Goal: Task Accomplishment & Management: Manage account settings

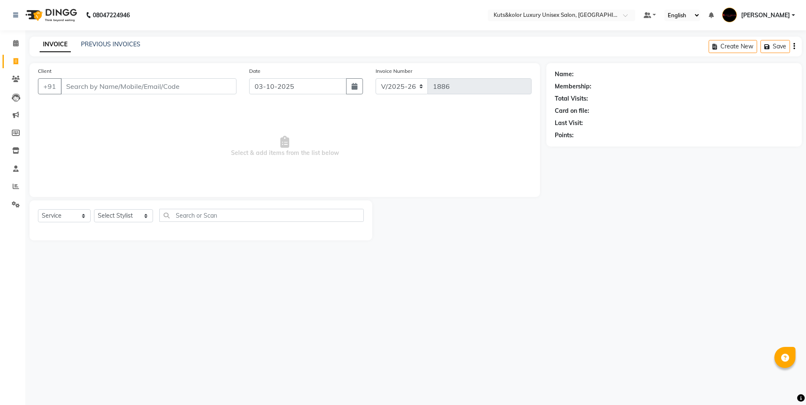
select select "7374"
select select "service"
click at [16, 79] on icon at bounding box center [16, 79] width 8 height 6
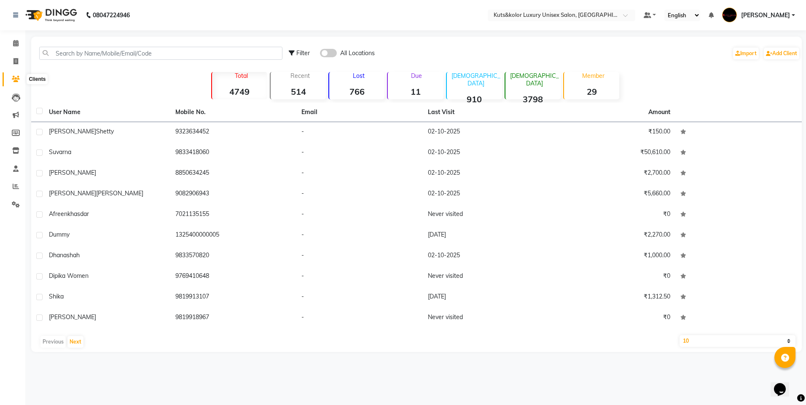
click at [18, 83] on span at bounding box center [15, 80] width 15 height 10
click at [16, 100] on icon at bounding box center [16, 98] width 8 height 8
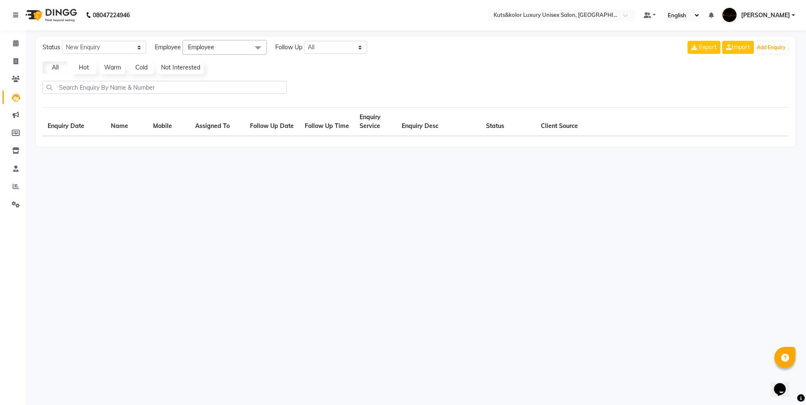
select select "10"
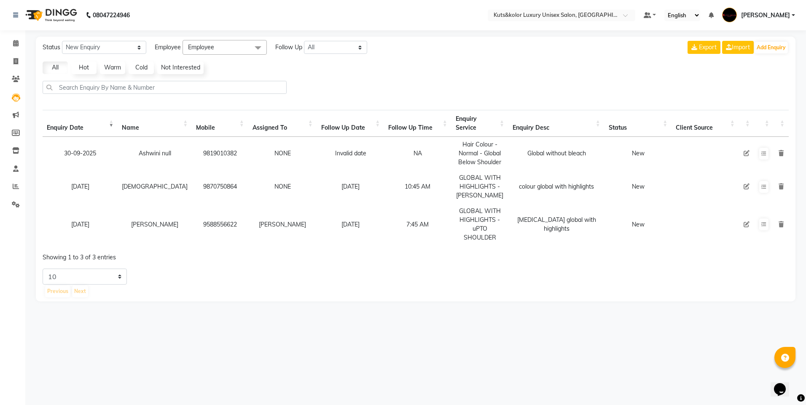
click at [746, 156] on icon at bounding box center [746, 153] width 6 height 6
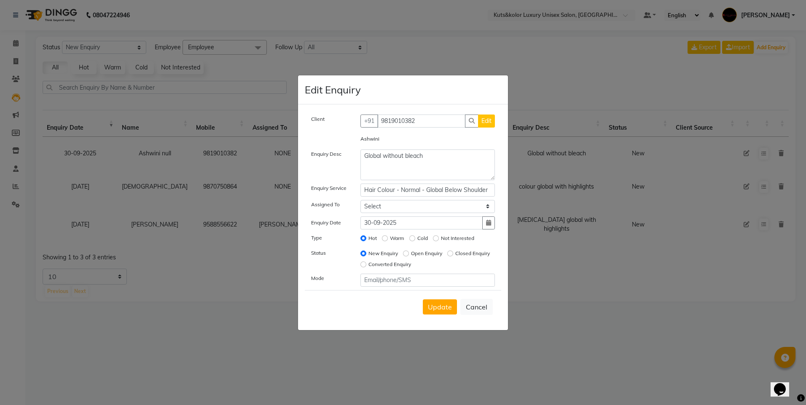
click at [624, 310] on ngb-modal-window "Edit Enquiry Client [PHONE_NUMBER] Edit Ashwini Enquiry Desc Global without ble…" at bounding box center [403, 202] width 806 height 405
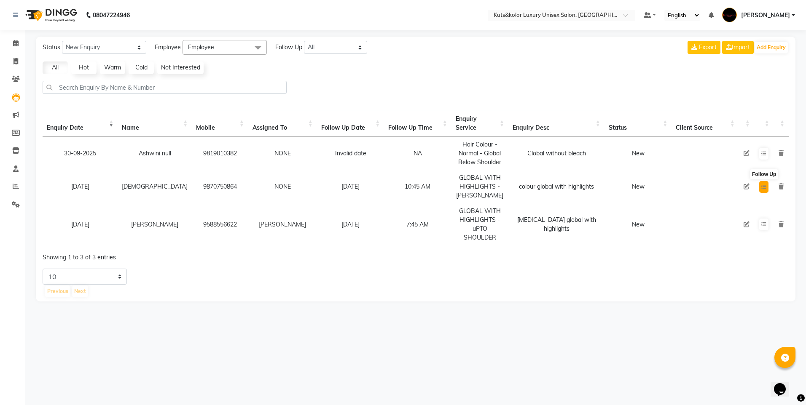
click at [764, 189] on icon at bounding box center [763, 187] width 5 height 5
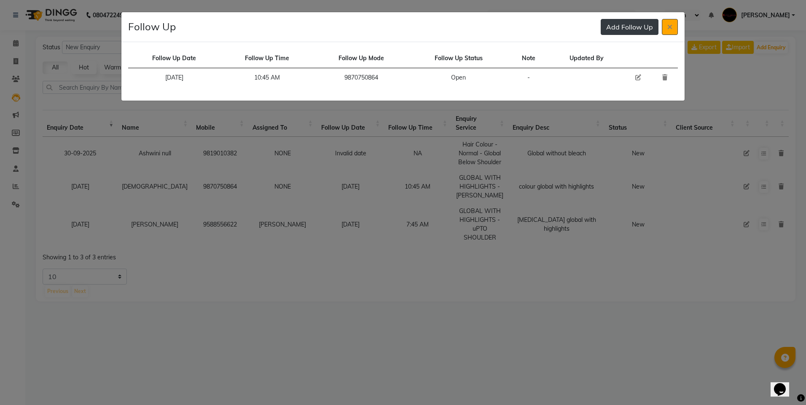
click at [646, 22] on button "Add Follow Up" at bounding box center [630, 27] width 58 height 16
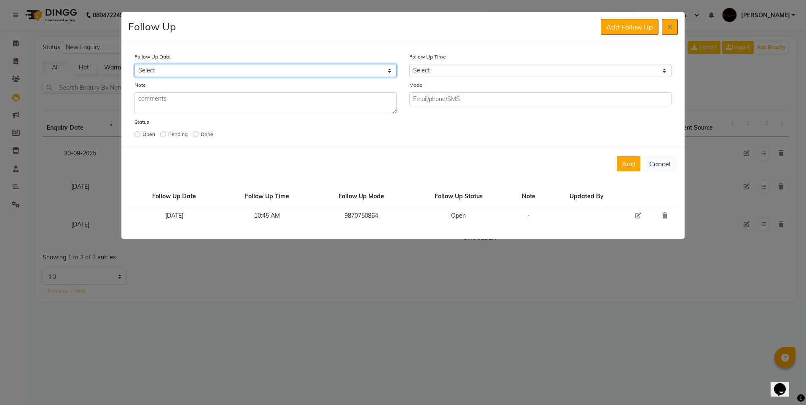
click at [386, 72] on select "Select [DATE] [DATE] [DATE] ([DATE]) [DATE] ([DATE]) [DATE] ([DATE]) [DATE] ([D…" at bounding box center [265, 70] width 262 height 13
click at [276, 58] on div "Follow Up Date Select [DATE] [DATE] [DATE] ([DATE]) [DATE] ([DATE]) [DATE] ([DA…" at bounding box center [265, 64] width 275 height 25
click at [224, 70] on select "Select [DATE] [DATE] [DATE] ([DATE]) [DATE] ([DATE]) [DATE] ([DATE]) [DATE] ([D…" at bounding box center [265, 70] width 262 height 13
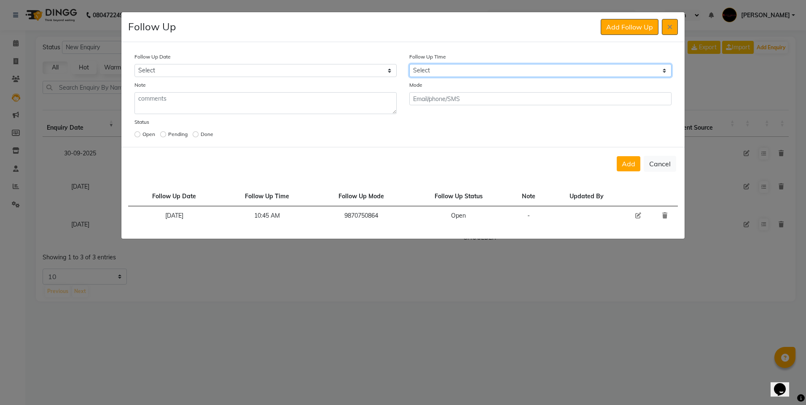
click at [451, 72] on select "Select 07:00 AM 07:15 AM 07:30 AM 07:45 AM 08:00 AM 08:15 AM 08:30 AM 08:45 AM …" at bounding box center [540, 70] width 262 height 13
click at [552, 70] on select "Select 07:00 AM 07:15 AM 07:30 AM 07:45 AM 08:00 AM 08:15 AM 08:30 AM 08:45 AM …" at bounding box center [540, 70] width 262 height 13
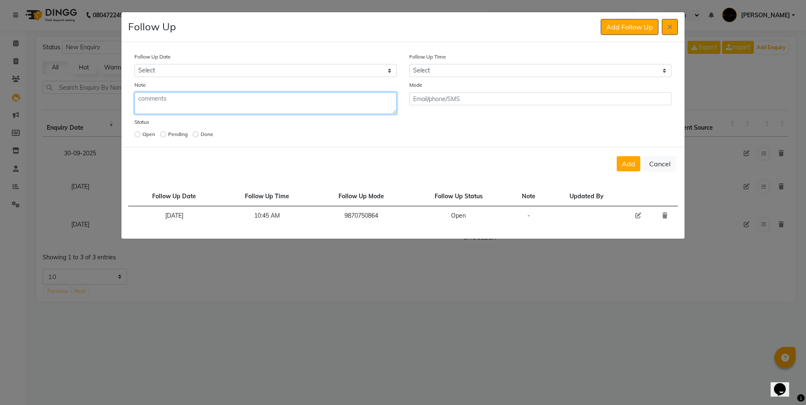
click at [170, 107] on textarea at bounding box center [265, 103] width 262 height 22
type textarea "will get back in an hour"
click at [183, 182] on div "Follow Up Date Follow Up Time Follow Up Mode Follow Up Status Note Updated By […" at bounding box center [402, 209] width 563 height 59
click at [172, 202] on td "Follow Up Date" at bounding box center [174, 196] width 92 height 19
click at [173, 215] on div "[DATE]" at bounding box center [174, 216] width 82 height 9
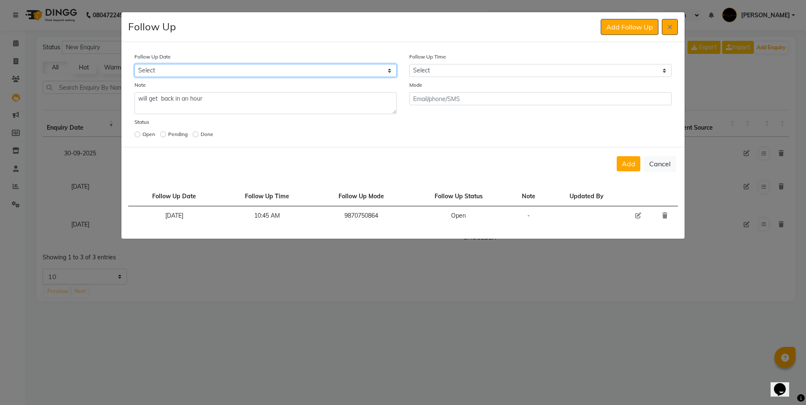
click at [165, 64] on select "Select [DATE] [DATE] [DATE] ([DATE]) [DATE] ([DATE]) [DATE] ([DATE]) [DATE] ([D…" at bounding box center [265, 70] width 262 height 13
click at [134, 64] on select "Select [DATE] [DATE] [DATE] ([DATE]) [DATE] ([DATE]) [DATE] ([DATE]) [DATE] ([D…" at bounding box center [265, 70] width 262 height 13
click at [206, 65] on select "Select [DATE] [DATE] [DATE] ([DATE]) [DATE] ([DATE]) [DATE] ([DATE]) [DATE] ([D…" at bounding box center [196, 70] width 125 height 13
select select "[DATE]"
click at [134, 64] on select "Select [DATE] [DATE] [DATE] ([DATE]) [DATE] ([DATE]) [DATE] ([DATE]) [DATE] ([D…" at bounding box center [196, 70] width 125 height 13
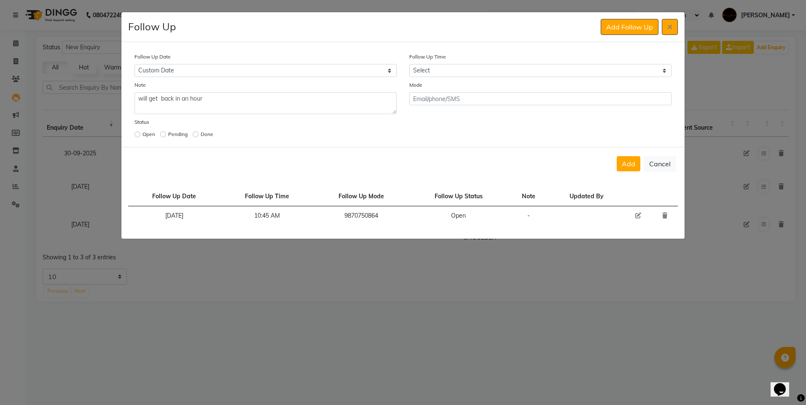
click at [344, 87] on div "Note will get back in an hour" at bounding box center [265, 98] width 275 height 34
click at [390, 69] on select "Select [DATE] [DATE] [DATE] ([DATE]) [DATE] ([DATE]) [DATE] ([DATE]) [DATE] ([D…" at bounding box center [265, 70] width 262 height 13
click at [134, 64] on select "Select [DATE] [DATE] [DATE] ([DATE]) [DATE] ([DATE]) [DATE] ([DATE]) [DATE] ([D…" at bounding box center [265, 70] width 262 height 13
click at [303, 83] on div "Note will get back in an hour" at bounding box center [265, 98] width 275 height 34
click at [388, 71] on select "Select [DATE] [DATE] [DATE] ([DATE]) [DATE] ([DATE]) [DATE] ([DATE]) [DATE] ([D…" at bounding box center [265, 70] width 262 height 13
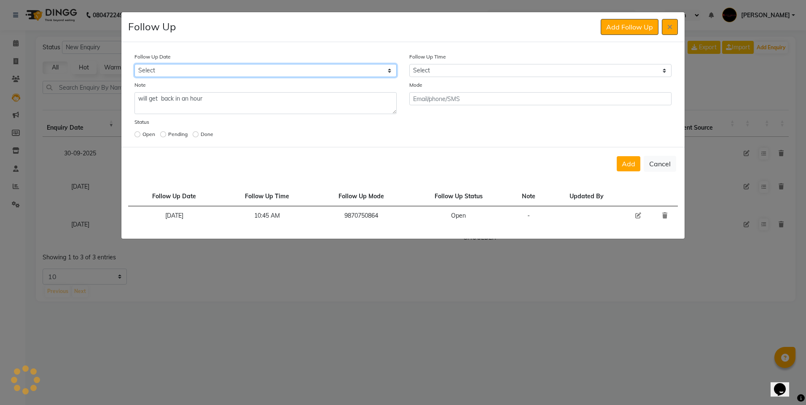
select select "custom_date"
click at [134, 64] on select "Select [DATE] [DATE] [DATE] ([DATE]) [DATE] ([DATE]) [DATE] ([DATE]) [DATE] ([D…" at bounding box center [265, 70] width 262 height 13
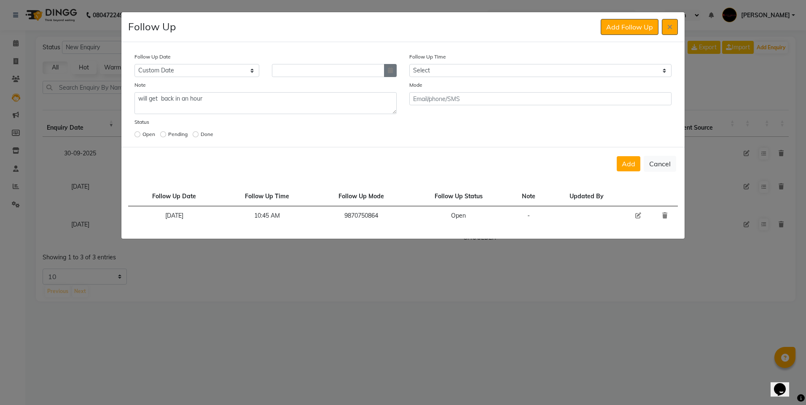
click at [391, 73] on icon "button" at bounding box center [390, 70] width 5 height 6
select select "10"
select select "2025"
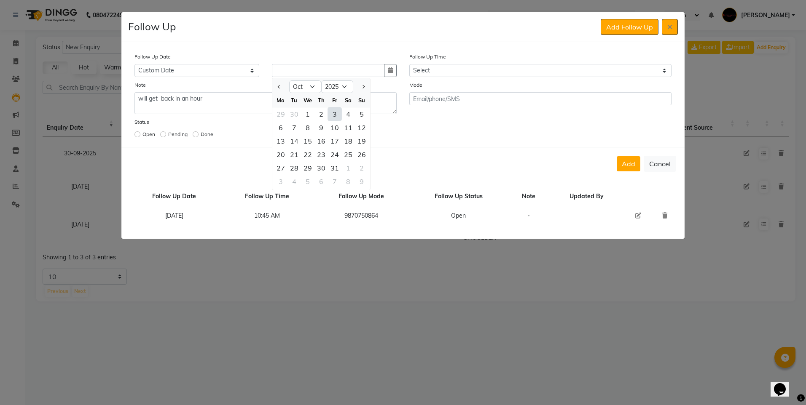
click at [332, 118] on div "3" at bounding box center [334, 113] width 13 height 13
type input "03-10-2025"
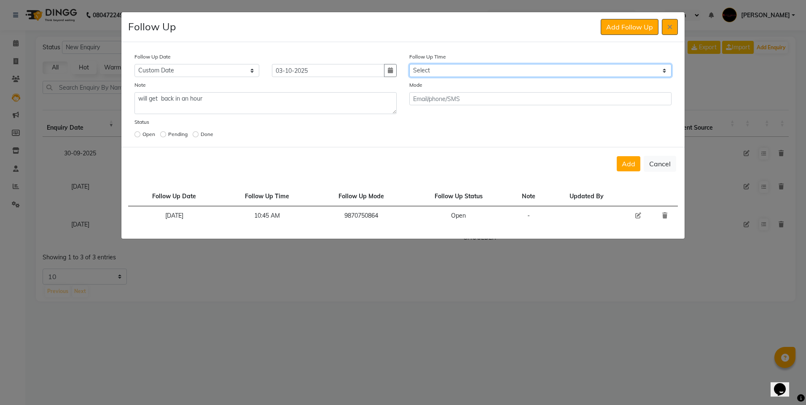
click at [493, 70] on select "Select 07:00 AM 07:15 AM 07:30 AM 07:45 AM 08:00 AM 08:15 AM 08:30 AM 08:45 AM …" at bounding box center [540, 70] width 262 height 13
select select "750"
click at [409, 64] on select "Select 07:00 AM 07:15 AM 07:30 AM 07:45 AM 08:00 AM 08:15 AM 08:30 AM 08:45 AM …" at bounding box center [540, 70] width 262 height 13
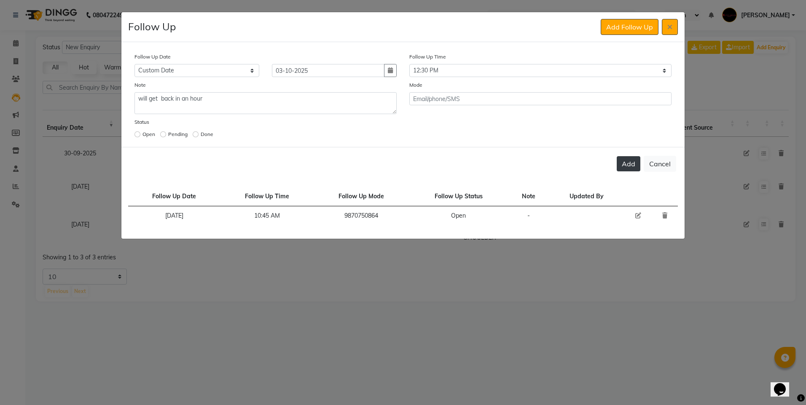
click at [623, 164] on button "Add" at bounding box center [629, 163] width 24 height 15
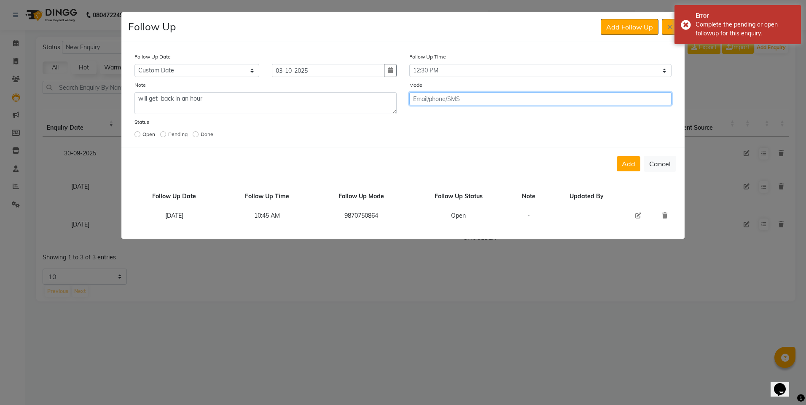
click at [438, 98] on input "text" at bounding box center [540, 98] width 262 height 13
click at [446, 103] on input "text" at bounding box center [540, 98] width 262 height 13
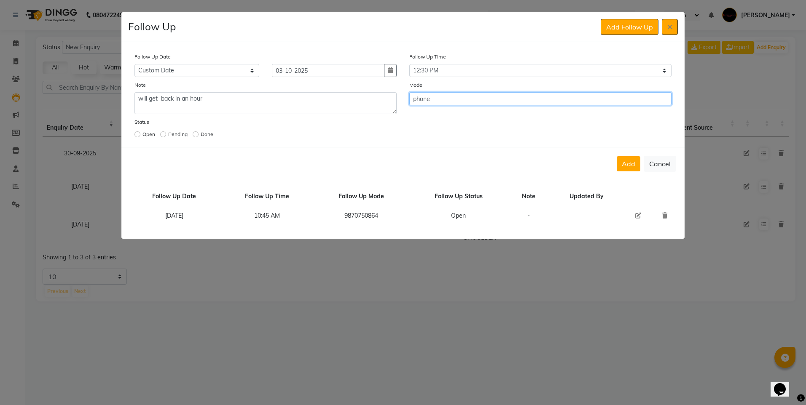
type input "phone"
click at [617, 168] on div "Add Cancel" at bounding box center [402, 163] width 563 height 33
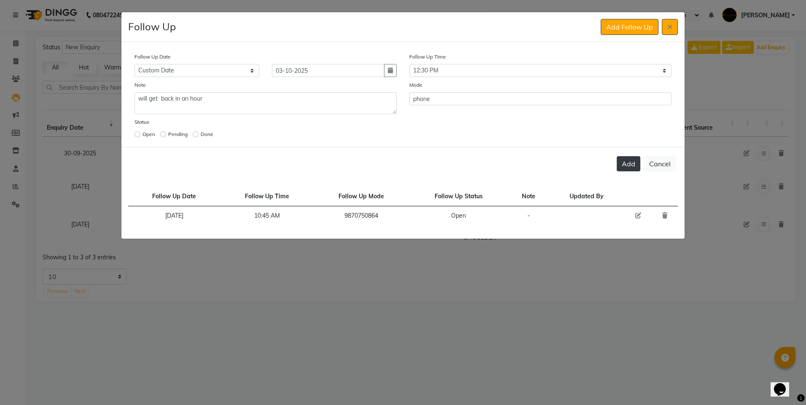
click at [620, 164] on button "Add" at bounding box center [629, 163] width 24 height 15
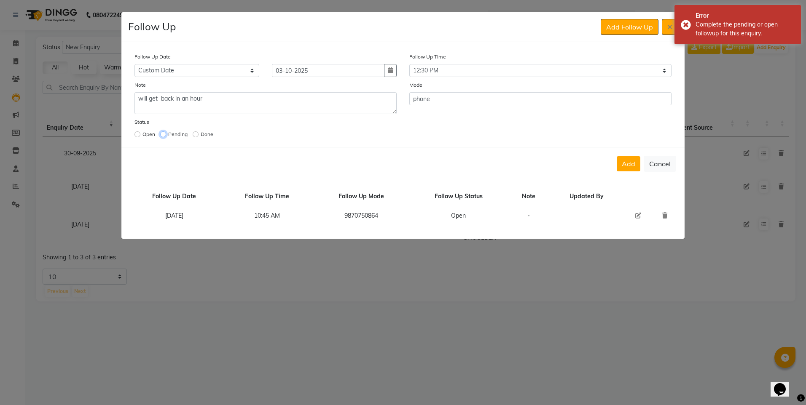
click at [162, 134] on input "radio" at bounding box center [163, 134] width 6 height 6
radio input "true"
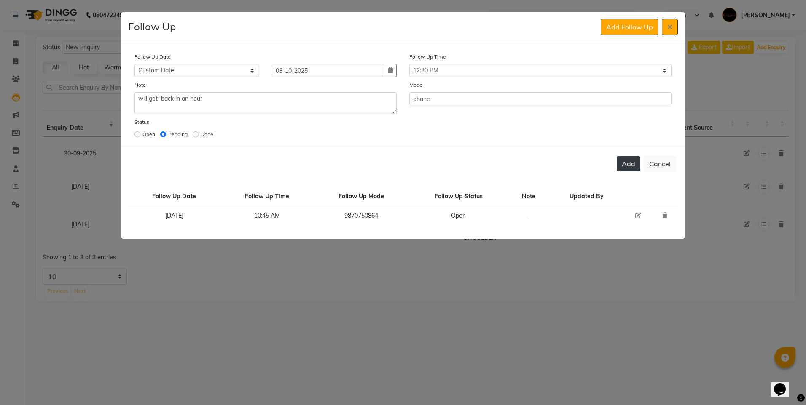
click at [633, 163] on button "Add" at bounding box center [629, 163] width 24 height 15
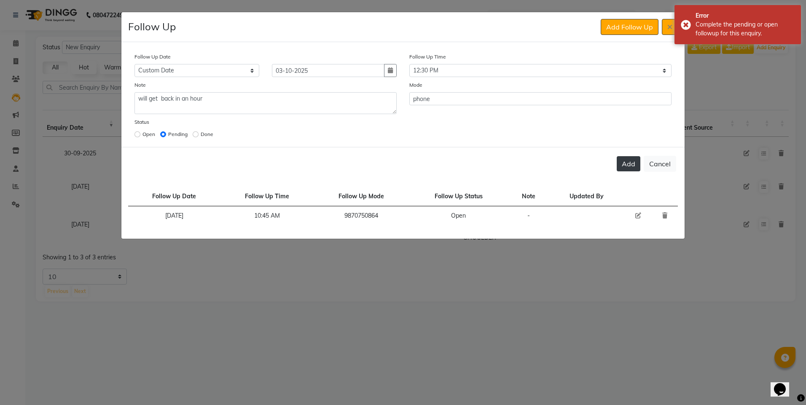
click at [633, 163] on button "Add" at bounding box center [629, 163] width 24 height 15
click at [513, 161] on div "Add Cancel" at bounding box center [402, 163] width 563 height 33
click at [583, 182] on div "Follow Up Date Follow Up Time Follow Up Mode Follow Up Status Note Updated By […" at bounding box center [402, 209] width 563 height 59
click at [659, 164] on button "Cancel" at bounding box center [660, 164] width 32 height 16
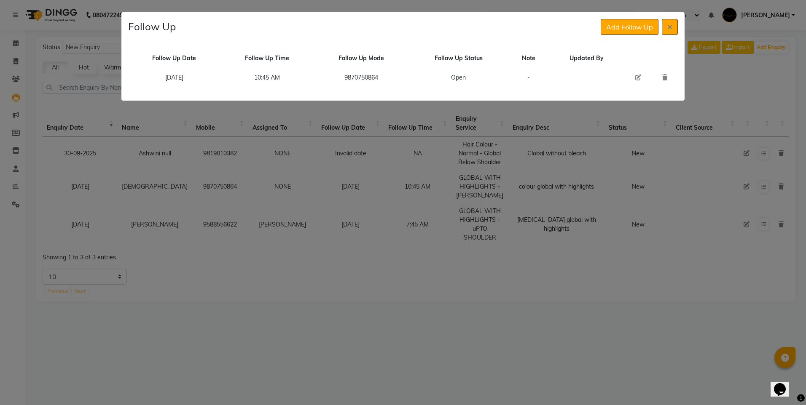
click at [558, 99] on div "Follow Up Date Follow Up Time Follow Up Mode Follow Up Status Note Updated By […" at bounding box center [402, 71] width 563 height 59
click at [625, 27] on button "Add Follow Up" at bounding box center [630, 27] width 58 height 16
select select "750"
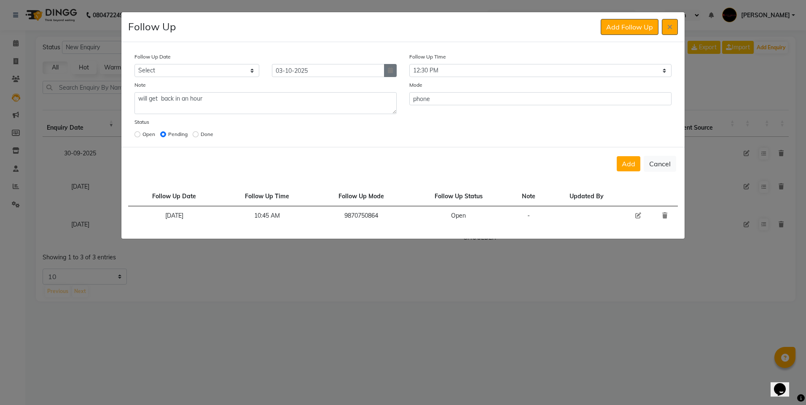
click at [392, 72] on icon "button" at bounding box center [390, 70] width 5 height 6
select select "10"
select select "2025"
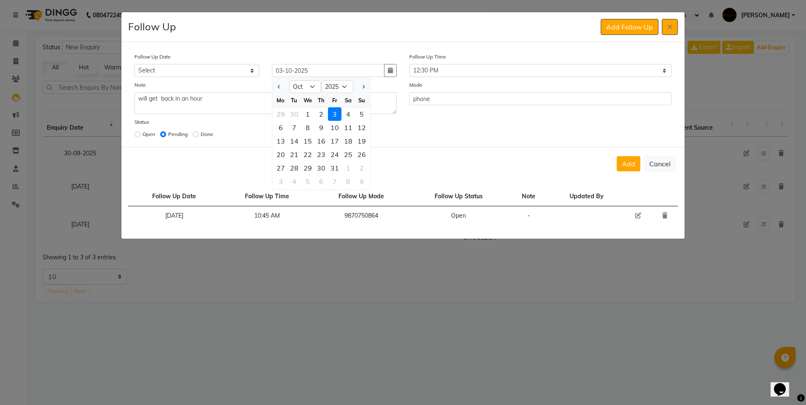
click at [414, 129] on div "Status Open Pending Done" at bounding box center [403, 129] width 550 height 23
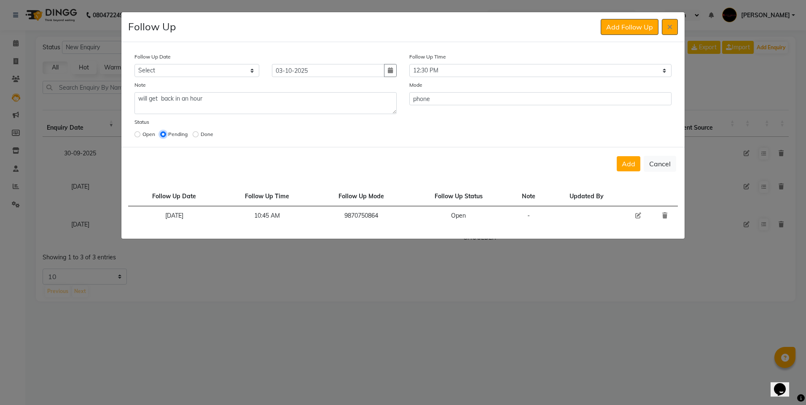
click at [164, 133] on input "radio" at bounding box center [163, 134] width 6 height 6
click at [637, 169] on button "Add" at bounding box center [629, 163] width 24 height 15
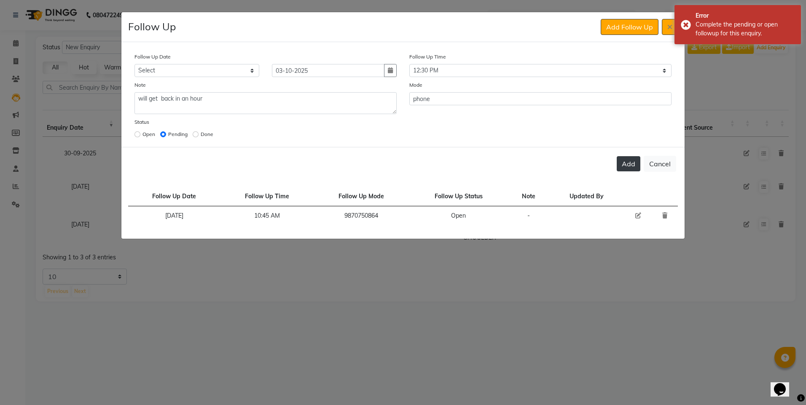
click at [637, 169] on button "Add" at bounding box center [629, 163] width 24 height 15
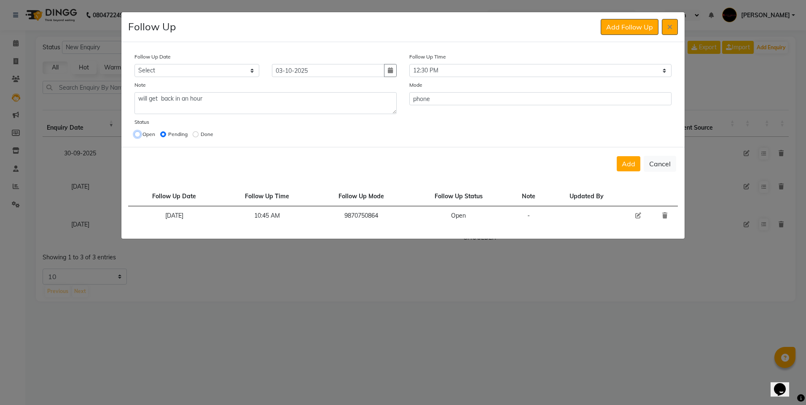
click at [139, 135] on input "radio" at bounding box center [137, 134] width 6 height 6
radio input "true"
radio input "false"
click at [139, 135] on input "radio" at bounding box center [137, 134] width 6 height 6
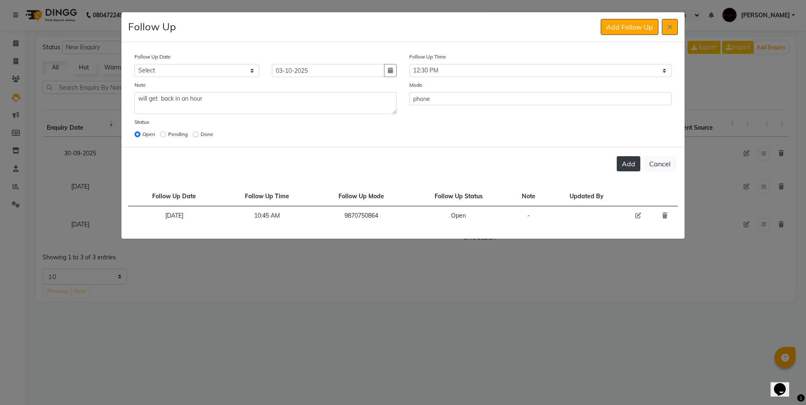
click at [628, 164] on button "Add" at bounding box center [629, 163] width 24 height 15
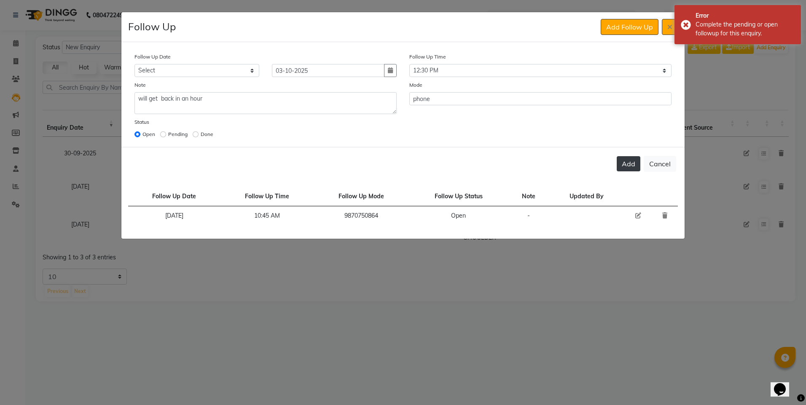
click at [628, 164] on button "Add" at bounding box center [629, 163] width 24 height 15
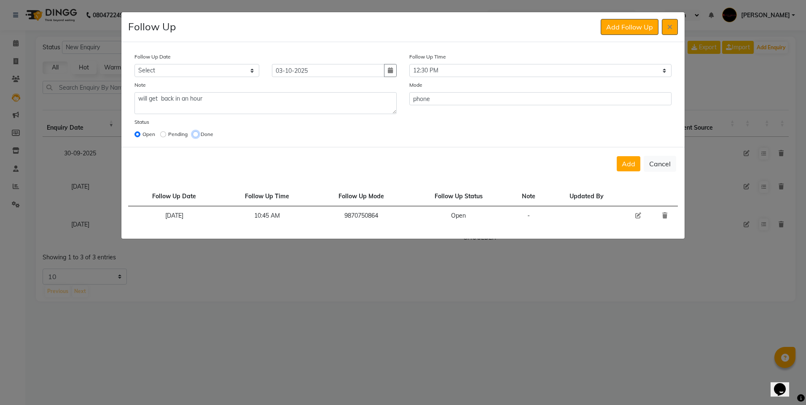
click at [197, 135] on input "radio" at bounding box center [196, 134] width 6 height 6
radio input "true"
radio input "false"
click at [619, 159] on button "Add" at bounding box center [629, 163] width 24 height 15
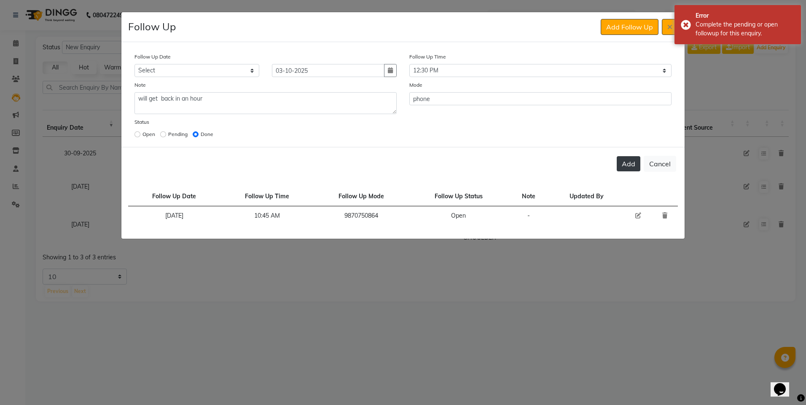
click at [619, 159] on button "Add" at bounding box center [629, 163] width 24 height 15
click at [161, 136] on input "radio" at bounding box center [163, 134] width 6 height 6
radio input "true"
radio input "false"
click at [179, 146] on div "Follow Up Date Select [DATE] [DATE] [DATE] ([DATE]) [DATE] ([DATE]) [DATE] ([DA…" at bounding box center [402, 94] width 563 height 105
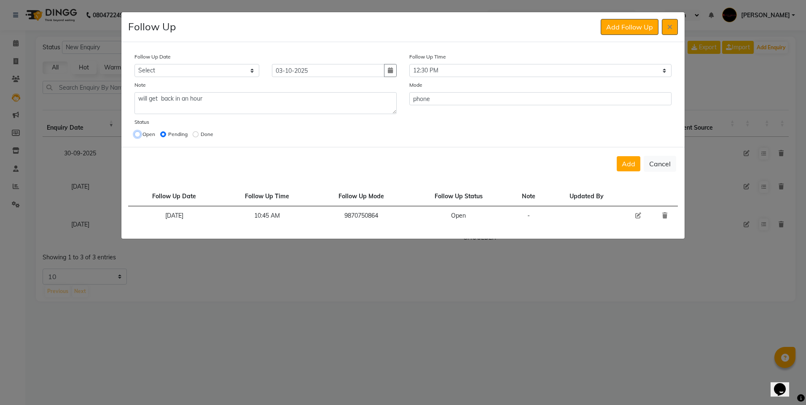
click at [137, 137] on input "radio" at bounding box center [137, 134] width 6 height 6
radio input "true"
radio input "false"
click at [637, 164] on button "Add" at bounding box center [629, 163] width 24 height 15
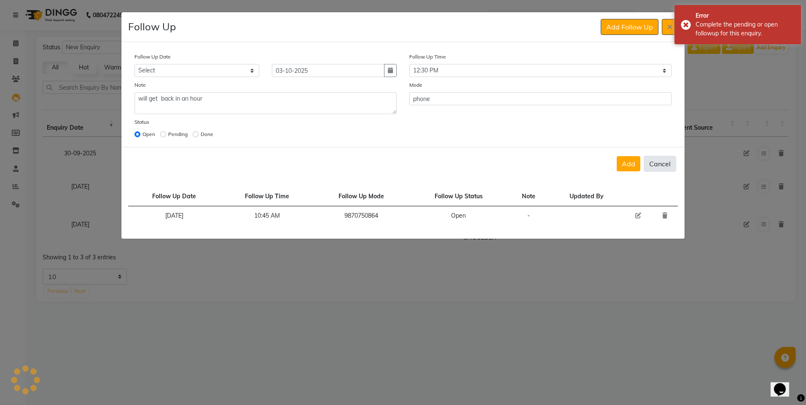
click at [645, 164] on button "Cancel" at bounding box center [660, 164] width 32 height 16
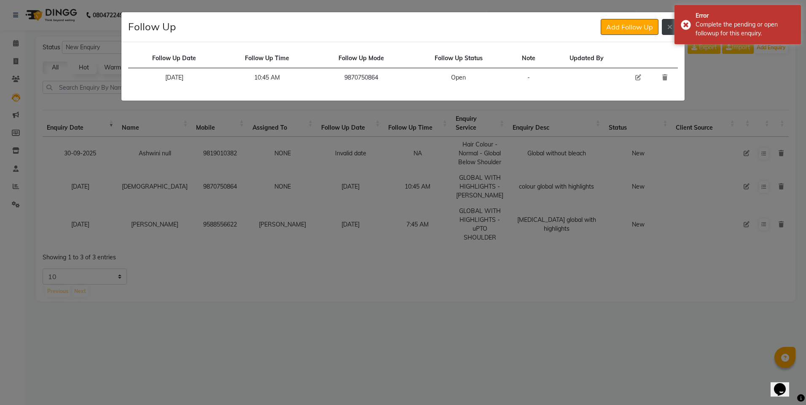
click at [672, 25] on icon at bounding box center [669, 27] width 5 height 7
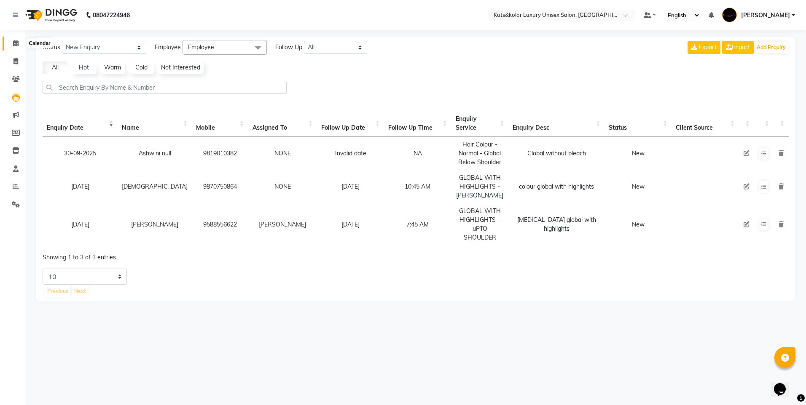
click at [16, 43] on icon at bounding box center [15, 43] width 5 height 6
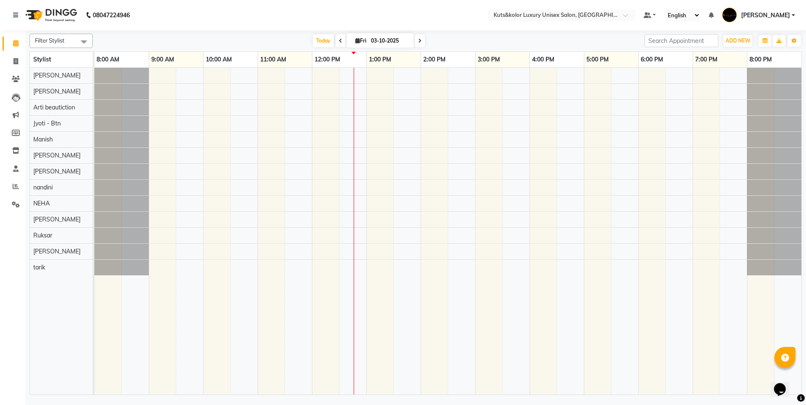
click at [354, 43] on span "Fri" at bounding box center [360, 41] width 15 height 6
select select "10"
select select "2025"
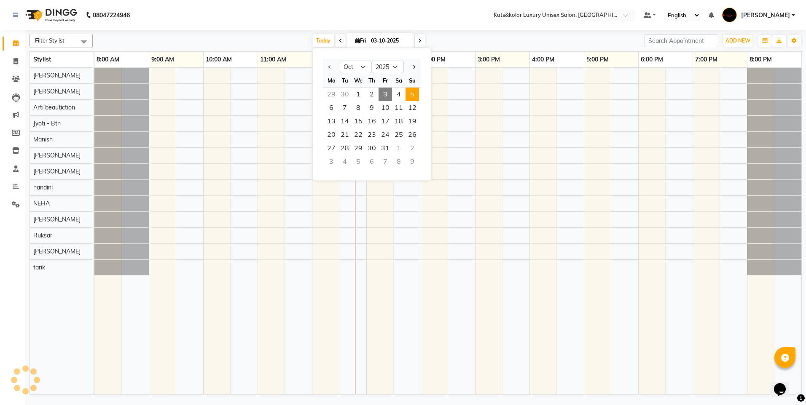
click at [414, 98] on span "5" at bounding box center [411, 94] width 13 height 13
type input "05-10-2025"
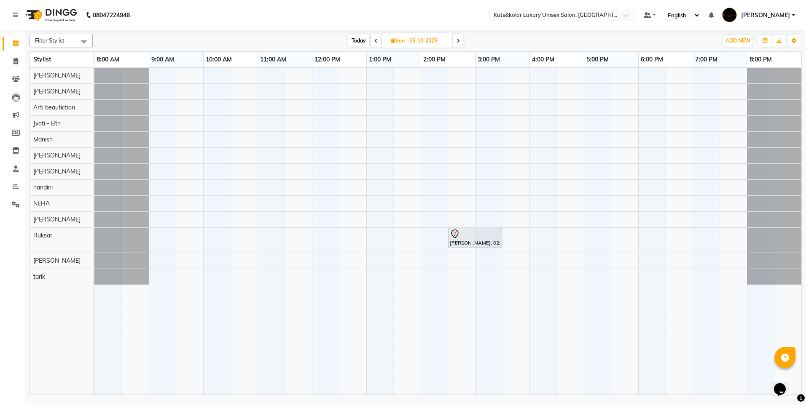
click at [335, 172] on div "[PERSON_NAME], 02:30 PM-03:30 PM, Tan clearing facial" at bounding box center [447, 231] width 707 height 327
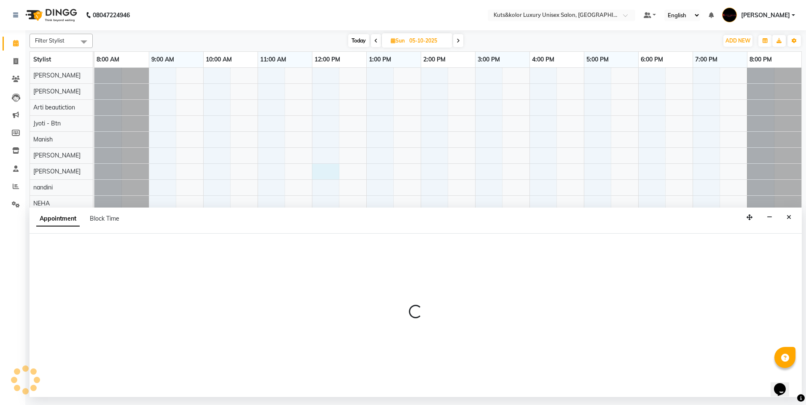
select select "64396"
select select "tentative"
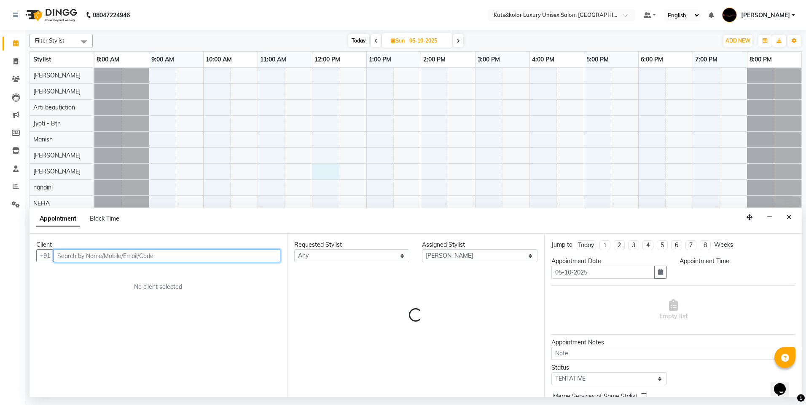
select select "720"
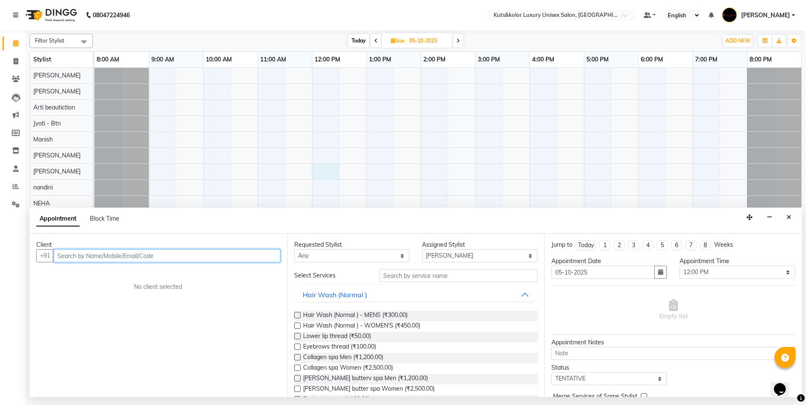
click at [132, 252] on input "text" at bounding box center [167, 256] width 227 height 13
type input "9307508071"
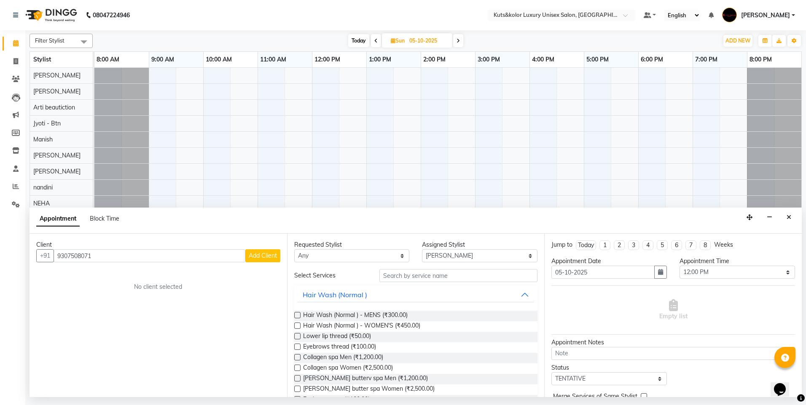
click at [258, 256] on span "Add Client" at bounding box center [263, 256] width 28 height 8
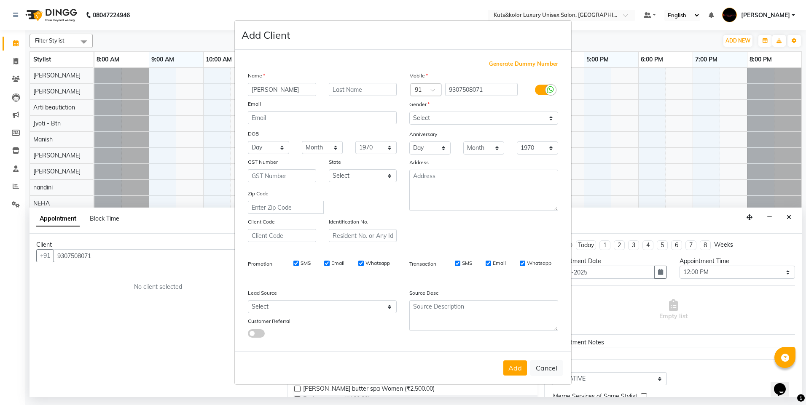
type input "[PERSON_NAME]"
click at [550, 122] on select "Select [DEMOGRAPHIC_DATA] [DEMOGRAPHIC_DATA] Other Prefer Not To Say" at bounding box center [483, 118] width 149 height 13
select select "[DEMOGRAPHIC_DATA]"
click at [409, 112] on select "Select [DEMOGRAPHIC_DATA] [DEMOGRAPHIC_DATA] Other Prefer Not To Say" at bounding box center [483, 118] width 149 height 13
click at [520, 372] on button "Add" at bounding box center [515, 368] width 24 height 15
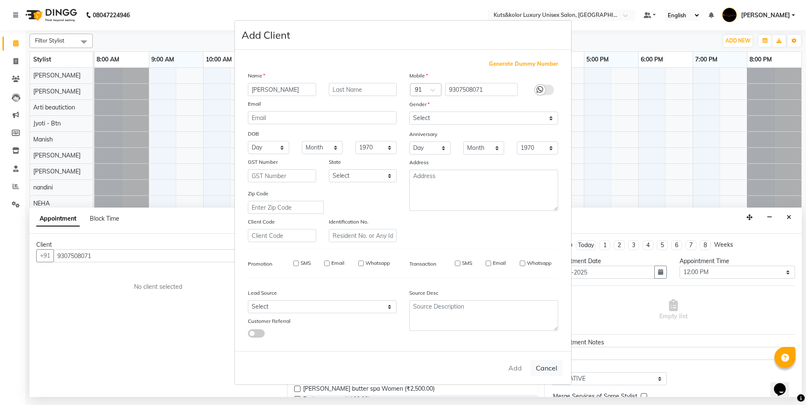
select select
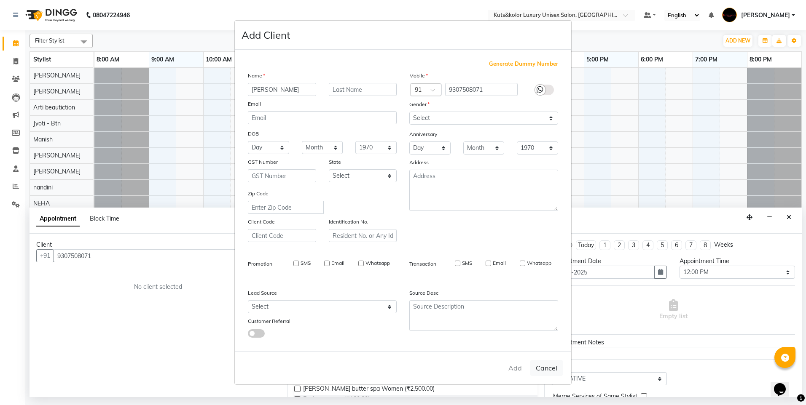
select select
checkbox input "false"
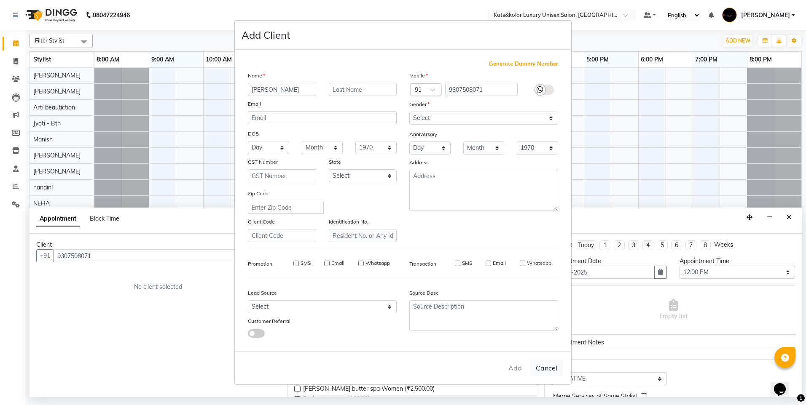
checkbox input "false"
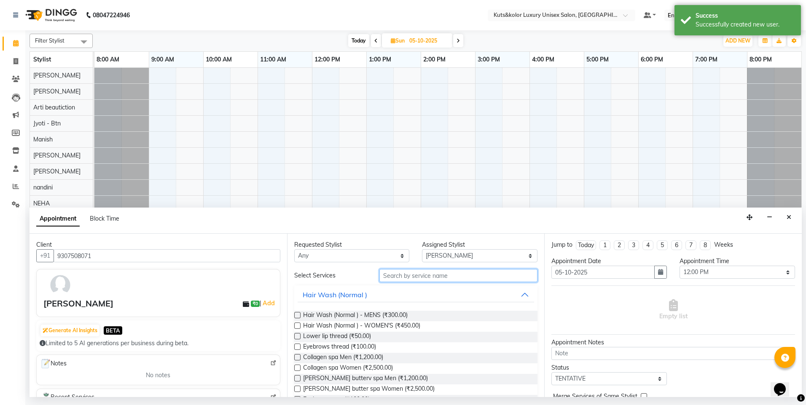
click at [443, 273] on input "text" at bounding box center [458, 275] width 158 height 13
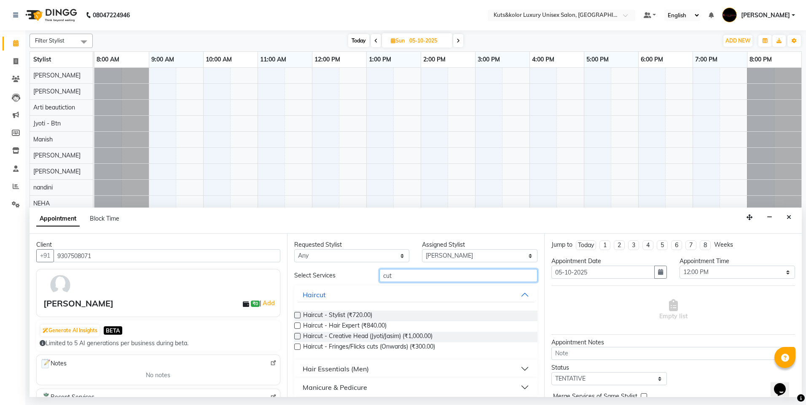
type input "cut"
click at [298, 317] on label at bounding box center [297, 315] width 6 height 6
click at [298, 317] on input "checkbox" at bounding box center [296, 316] width 5 height 5
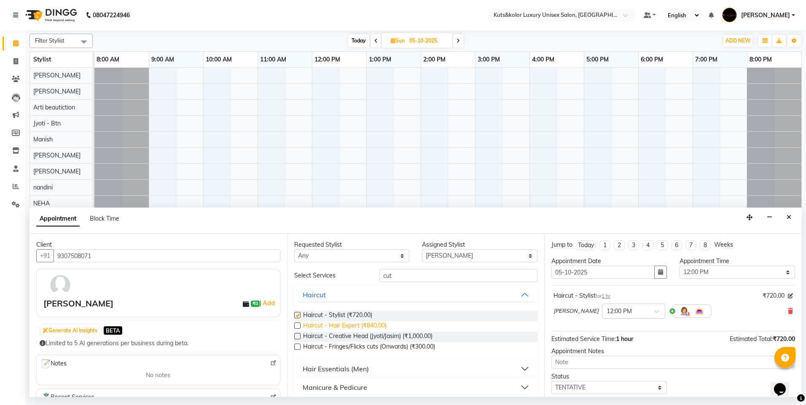
checkbox input "false"
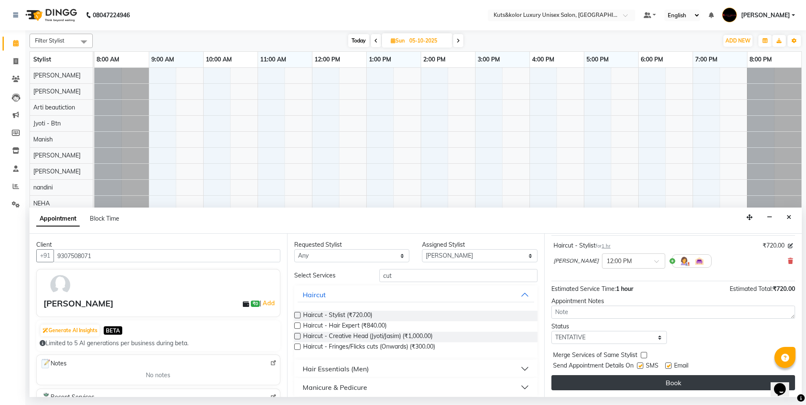
click at [653, 381] on button "Book" at bounding box center [673, 383] width 244 height 15
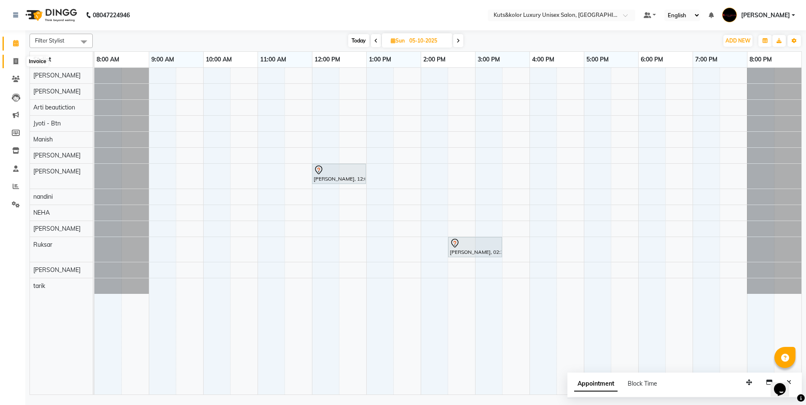
click at [13, 59] on span at bounding box center [15, 62] width 15 height 10
select select "service"
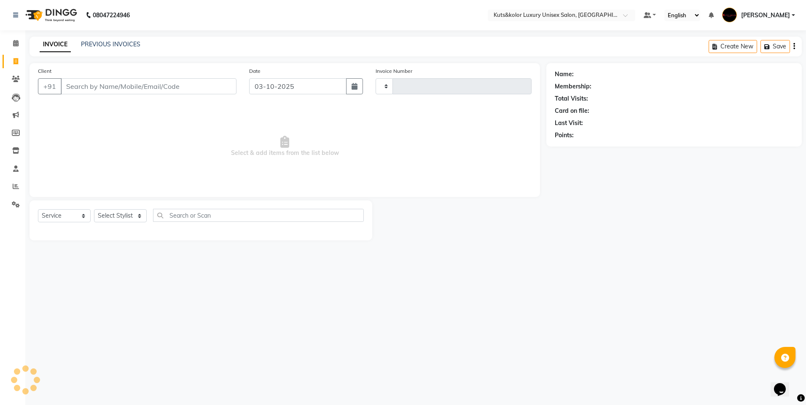
type input "1886"
select select "7374"
